Goal: Task Accomplishment & Management: Manage account settings

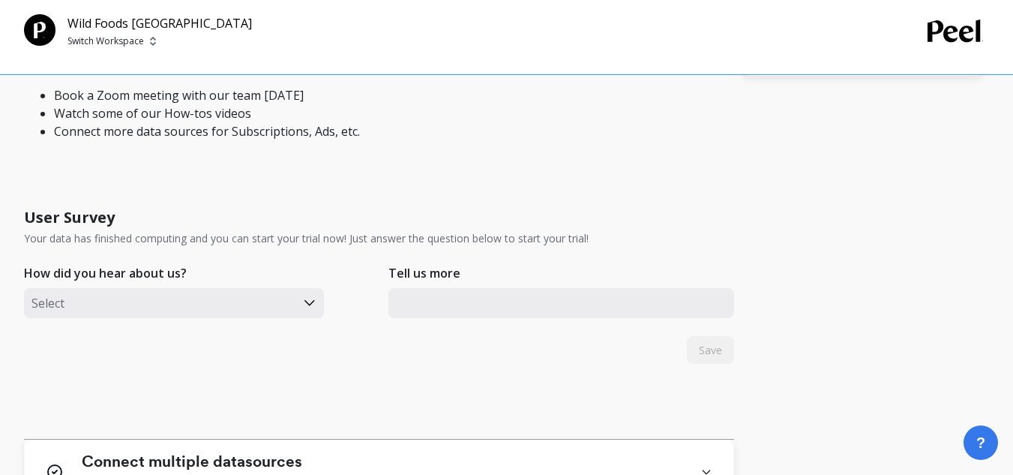
scroll to position [658, 0]
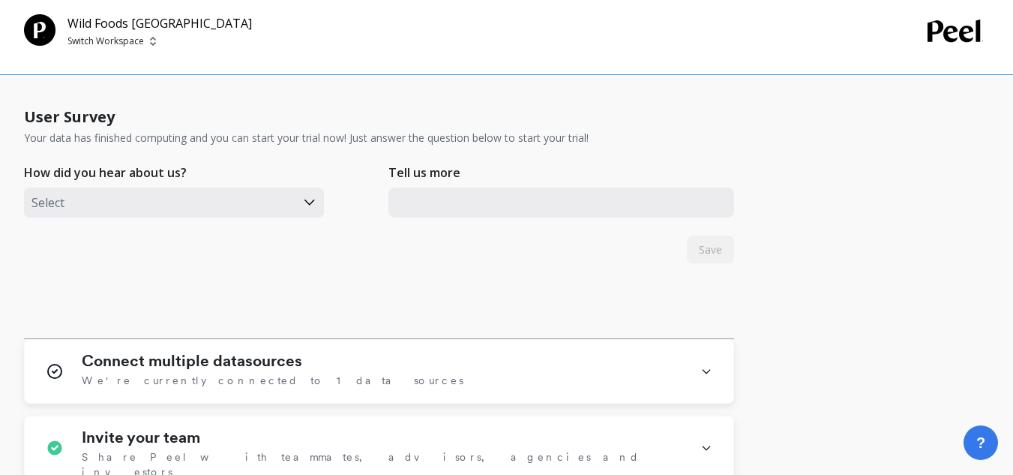
click at [189, 204] on div at bounding box center [159, 202] width 256 height 19
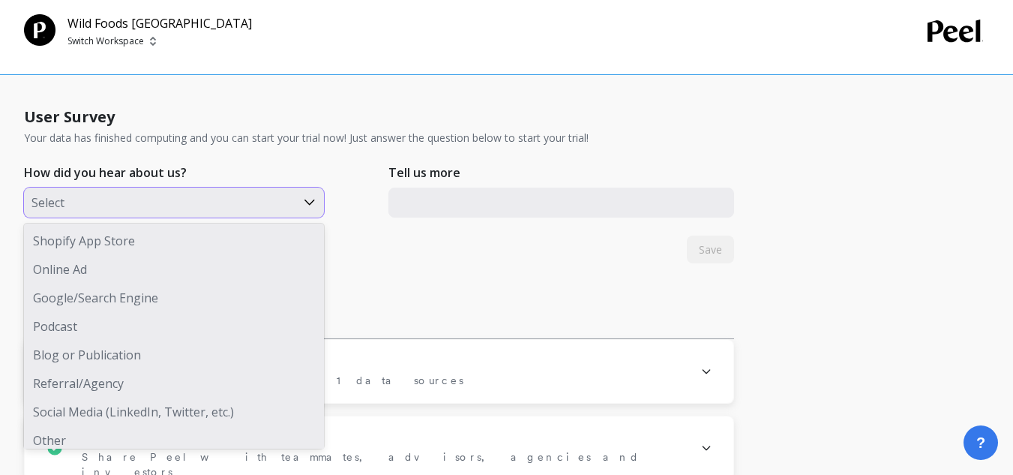
click at [94, 407] on div "Social Media (LinkedIn, Twitter, etc.)" at bounding box center [174, 411] width 300 height 28
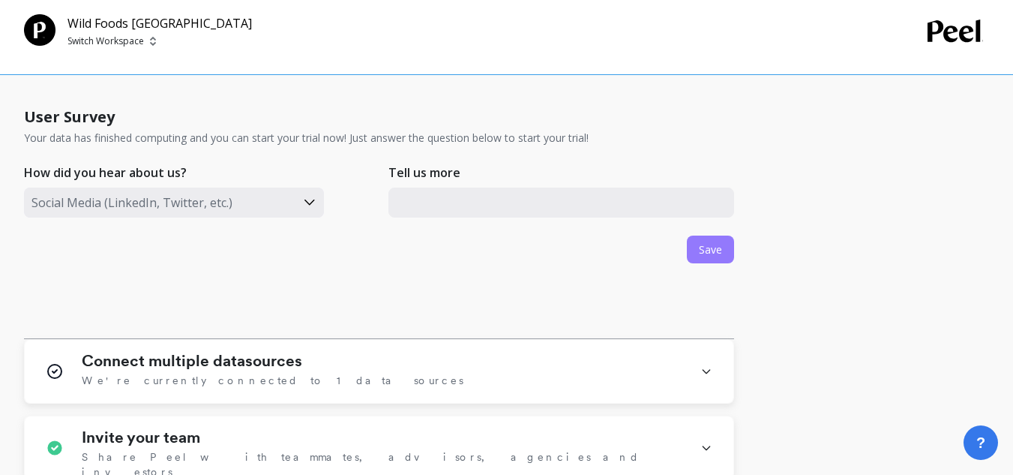
click at [712, 250] on span "Save" at bounding box center [710, 249] width 23 height 14
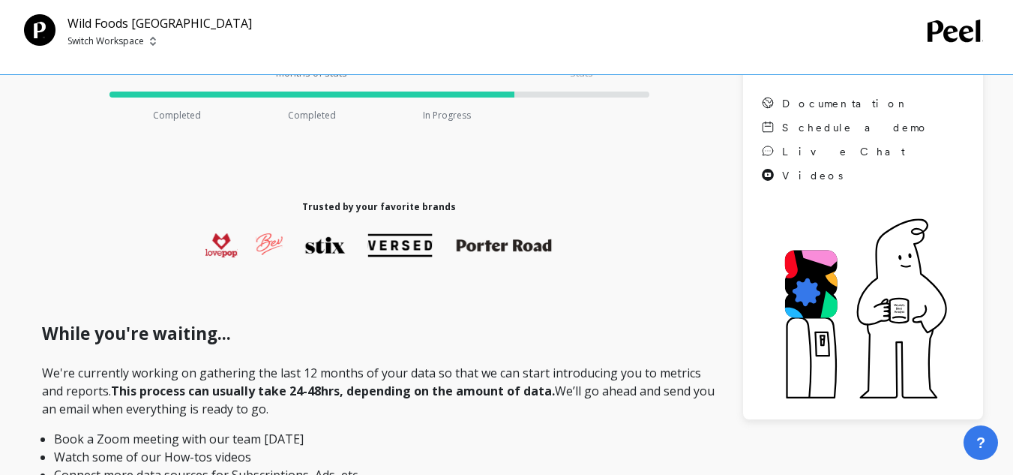
scroll to position [0, 0]
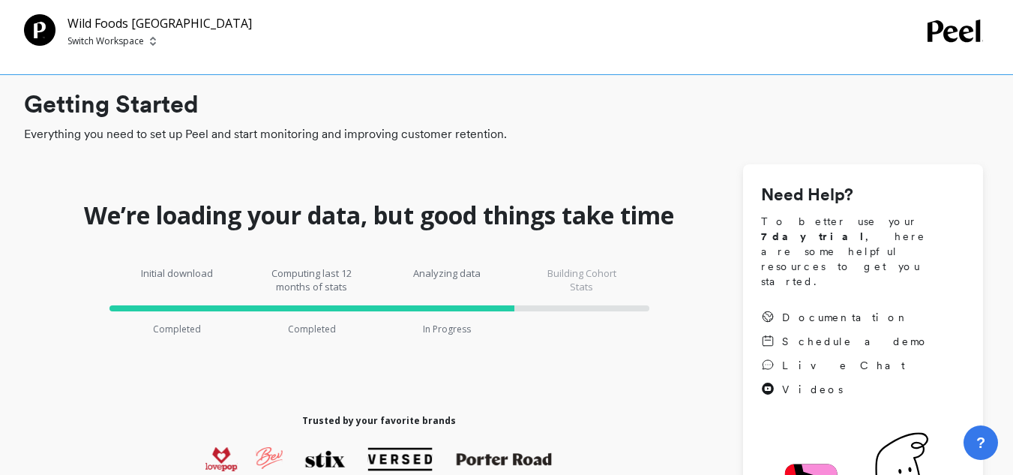
click at [152, 46] on img at bounding box center [153, 41] width 6 height 12
click at [164, 115] on p "Wild Foods [GEOGRAPHIC_DATA]" at bounding box center [170, 113] width 133 height 30
